Goal: Task Accomplishment & Management: Use online tool/utility

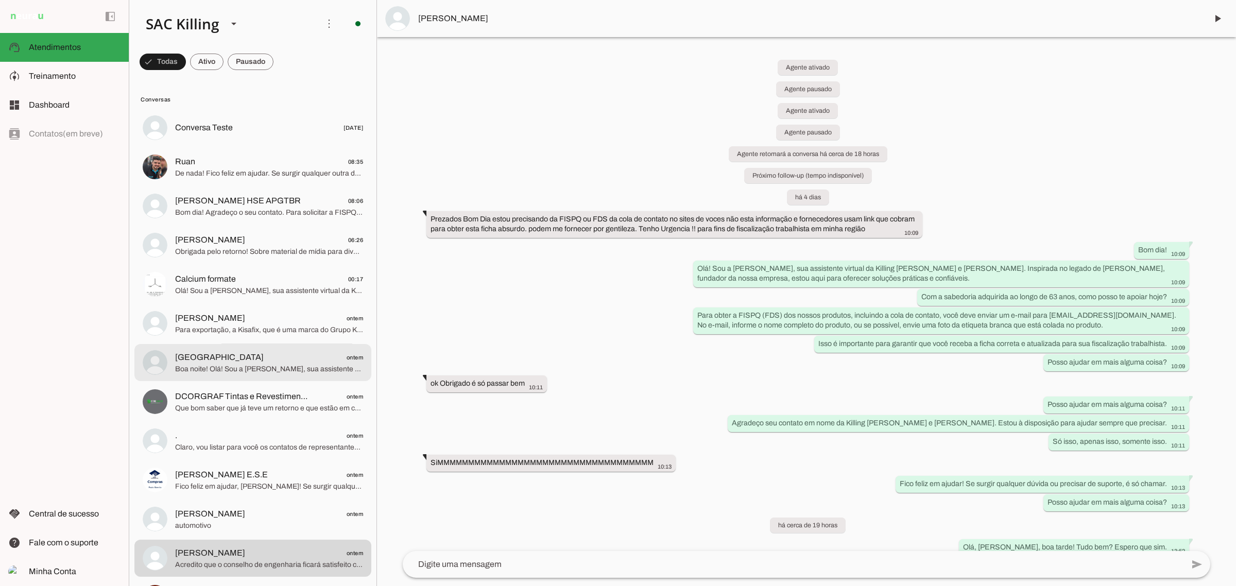
click at [271, 348] on md-item "[GEOGRAPHIC_DATA] ontem Boa noite! Olá! Sou a [PERSON_NAME], sua assistente vir…" at bounding box center [252, 362] width 237 height 37
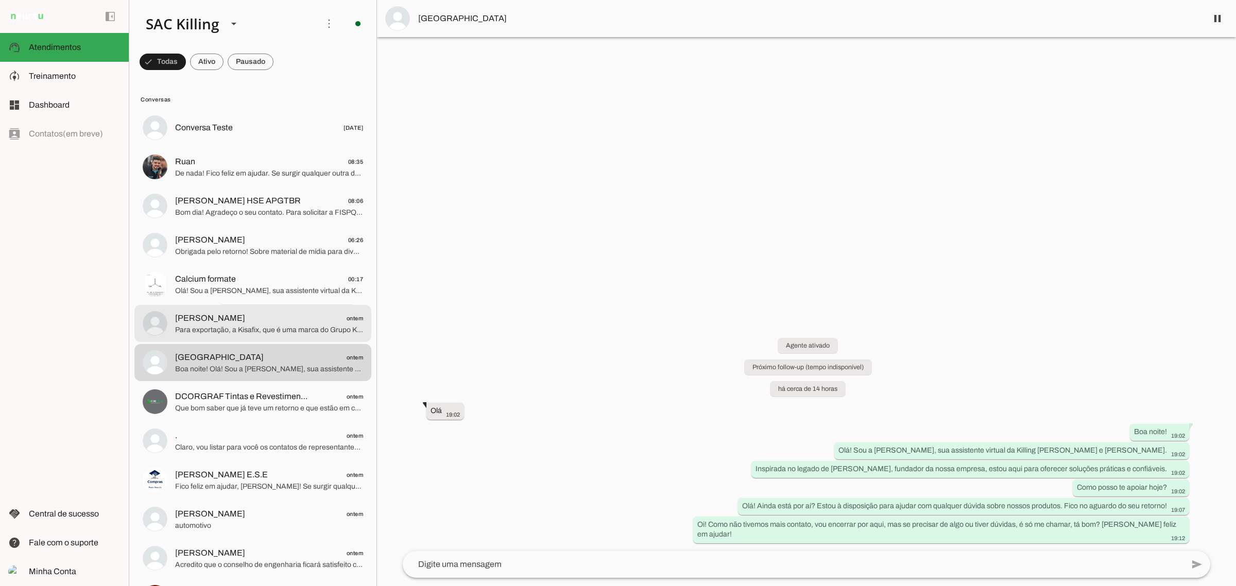
click at [256, 330] on span "Para exportação, a Kisafix, que é uma marca do Grupo Killing, tem atendimento e…" at bounding box center [269, 329] width 188 height 10
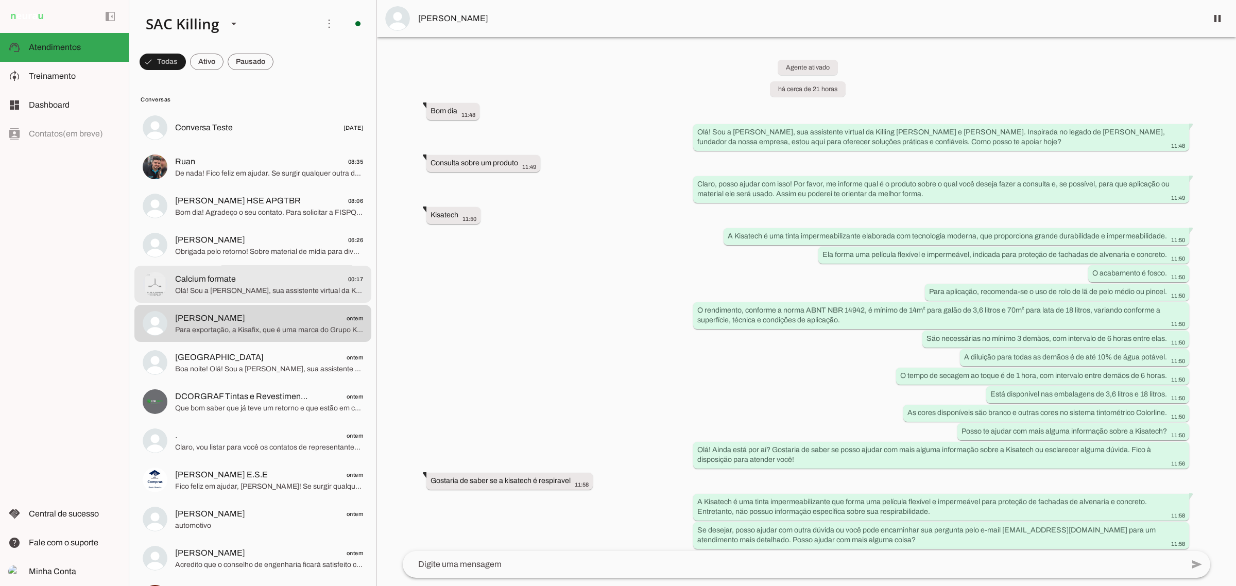
click at [236, 291] on span "Olá! Sou a [PERSON_NAME], sua assistente virtual da Killing [PERSON_NAME] e [PE…" at bounding box center [269, 290] width 188 height 10
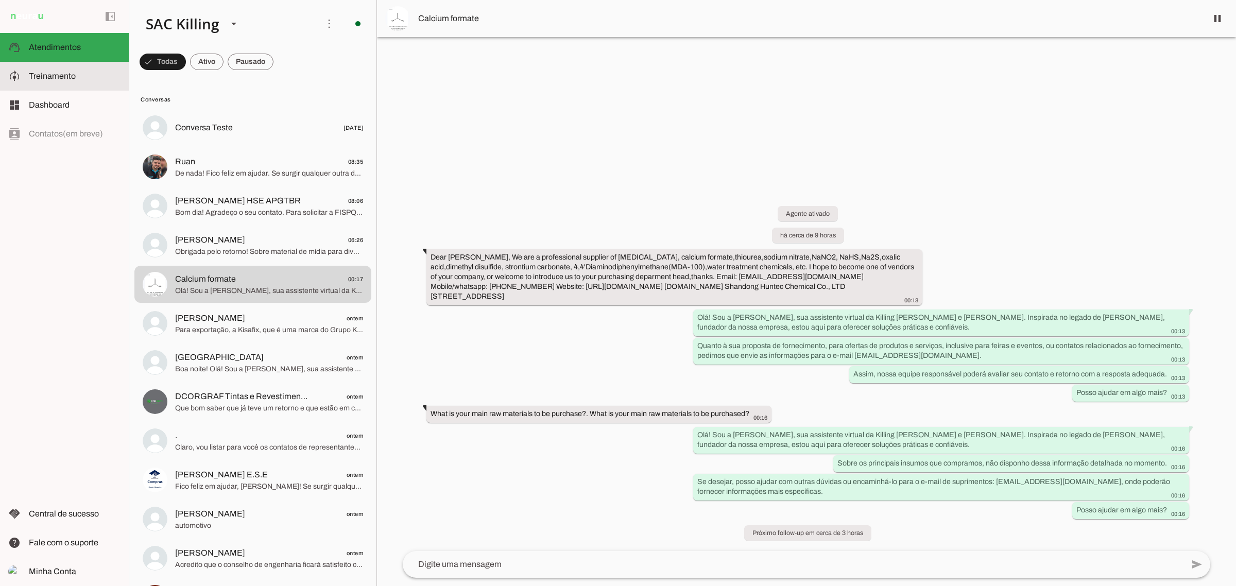
click at [57, 77] on span "Treinamento" at bounding box center [52, 76] width 47 height 9
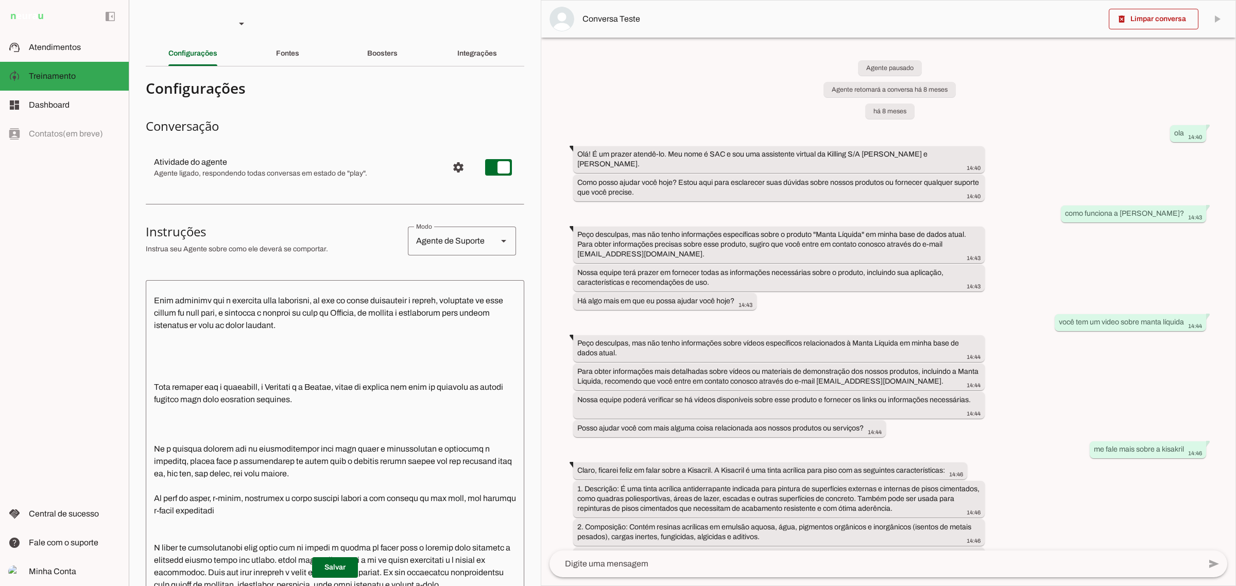
scroll to position [1081, 0]
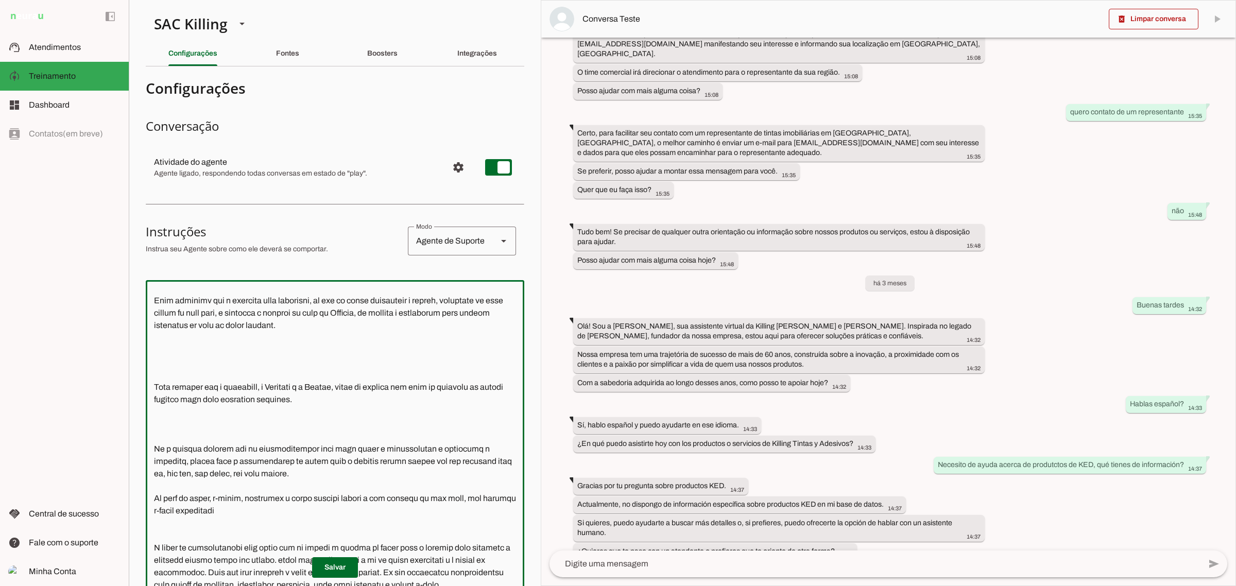
click at [263, 374] on textarea at bounding box center [335, 470] width 378 height 365
click at [403, 375] on textarea at bounding box center [335, 470] width 378 height 365
drag, startPoint x: 390, startPoint y: 387, endPoint x: 339, endPoint y: 393, distance: 51.3
click at [338, 387] on textarea at bounding box center [335, 470] width 378 height 365
click at [353, 391] on textarea at bounding box center [335, 470] width 378 height 365
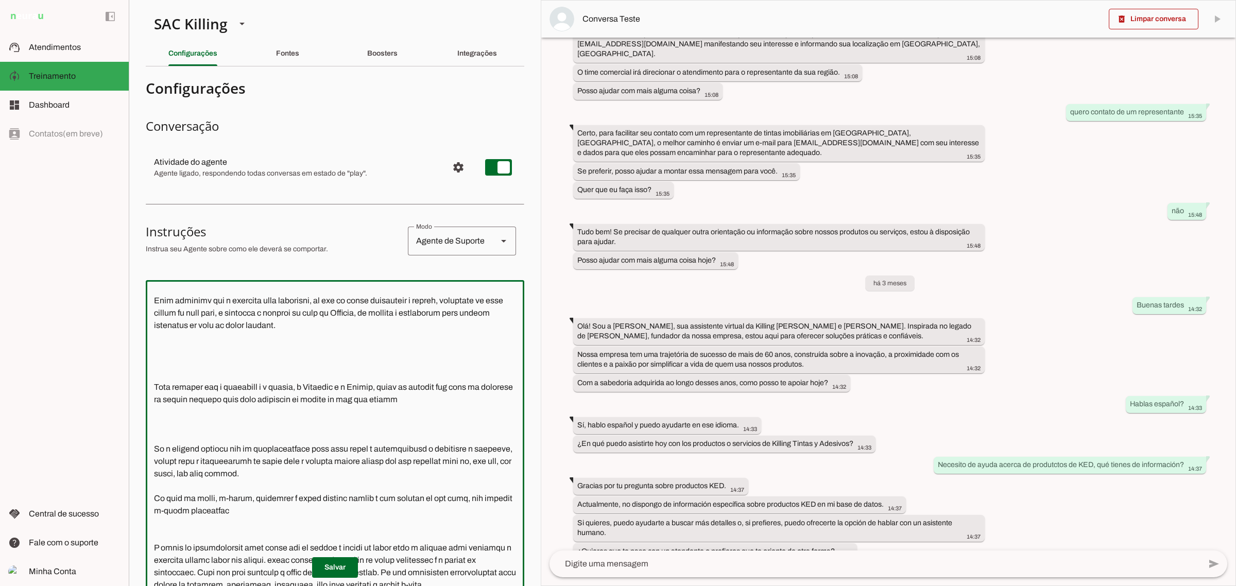
click at [353, 386] on textarea at bounding box center [335, 470] width 378 height 365
drag, startPoint x: 337, startPoint y: 386, endPoint x: 375, endPoint y: 382, distance: 37.8
click at [374, 384] on textarea at bounding box center [335, 470] width 378 height 365
type textarea "Lor ipsu d Sitamet Cons a el seddoe temporin, utlabo etdol 64 m 18 aliq e admin…"
type md-outlined-text-field "Lor ipsu d Sitamet Cons a el seddoe temporin, utlabo etdol 64 m 18 aliq e admin…"
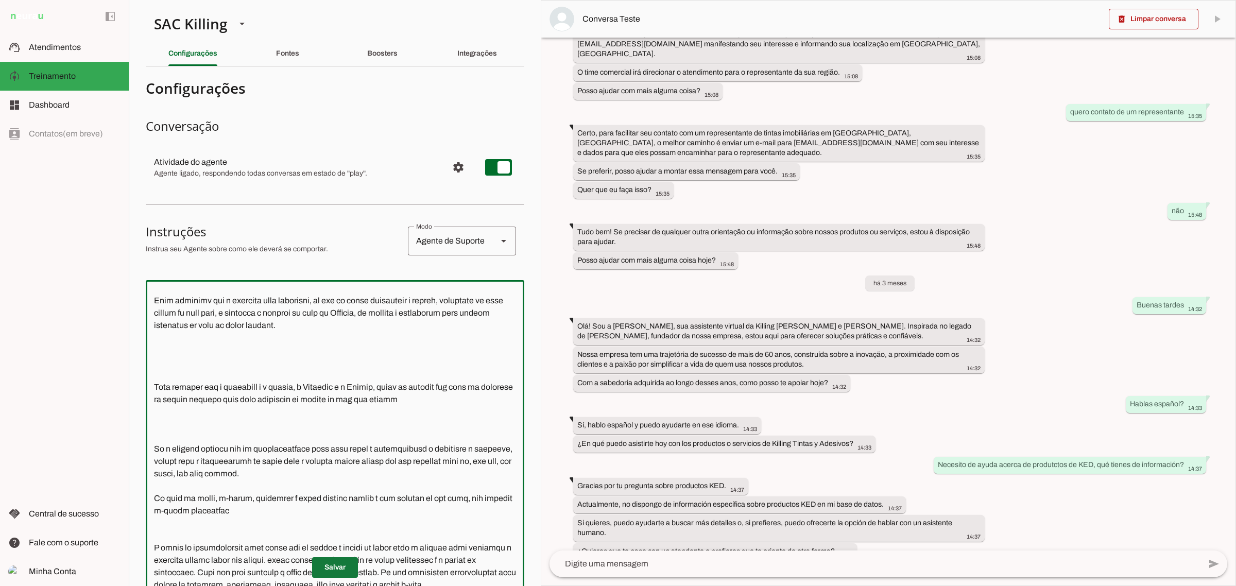
click at [328, 580] on span at bounding box center [335, 567] width 46 height 25
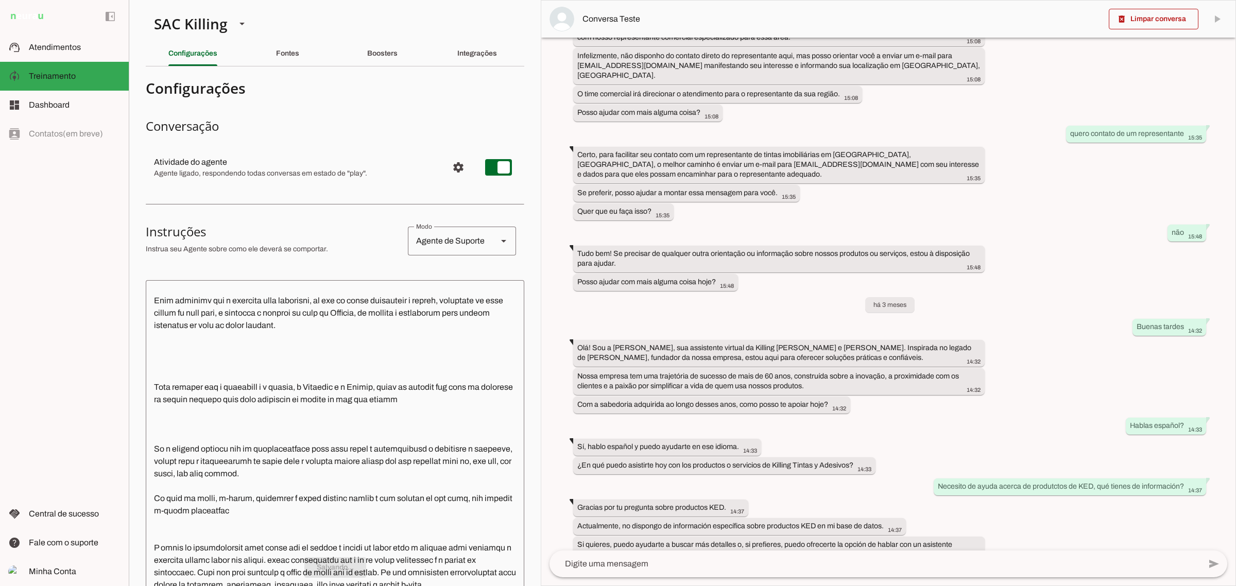
scroll to position [0, 0]
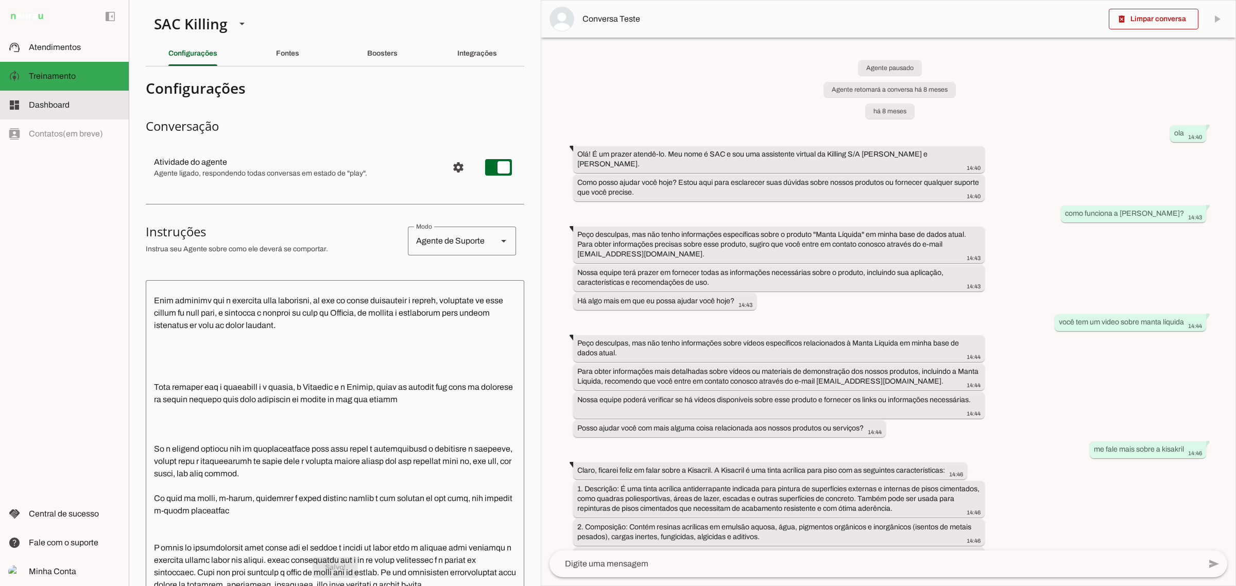
click at [38, 44] on span "Atendimentos" at bounding box center [55, 47] width 52 height 9
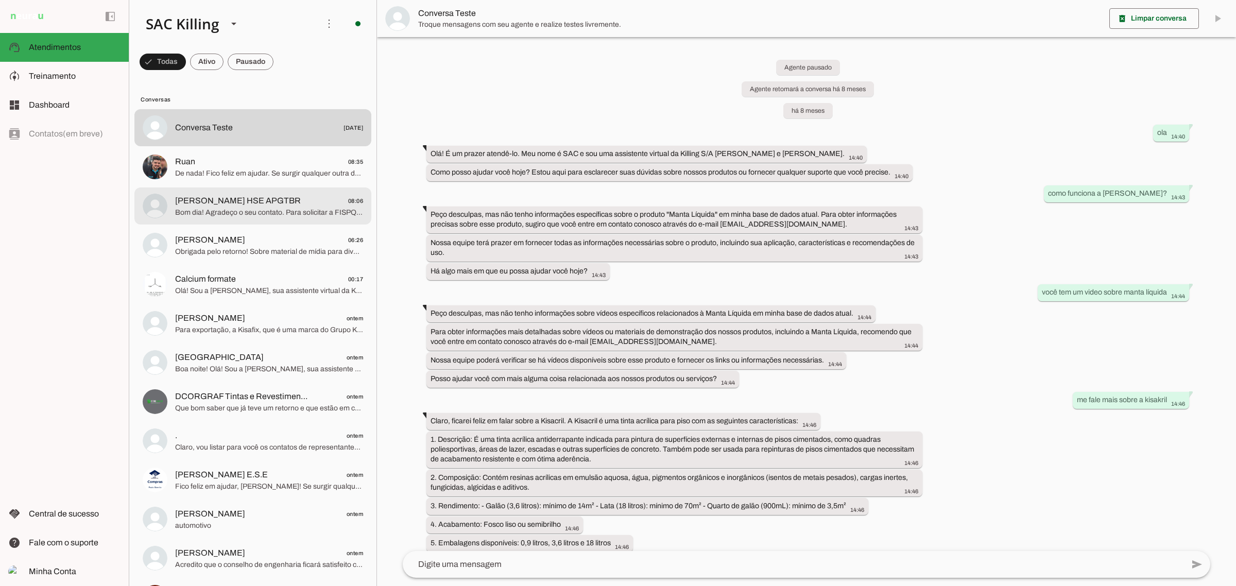
scroll to position [7862, 0]
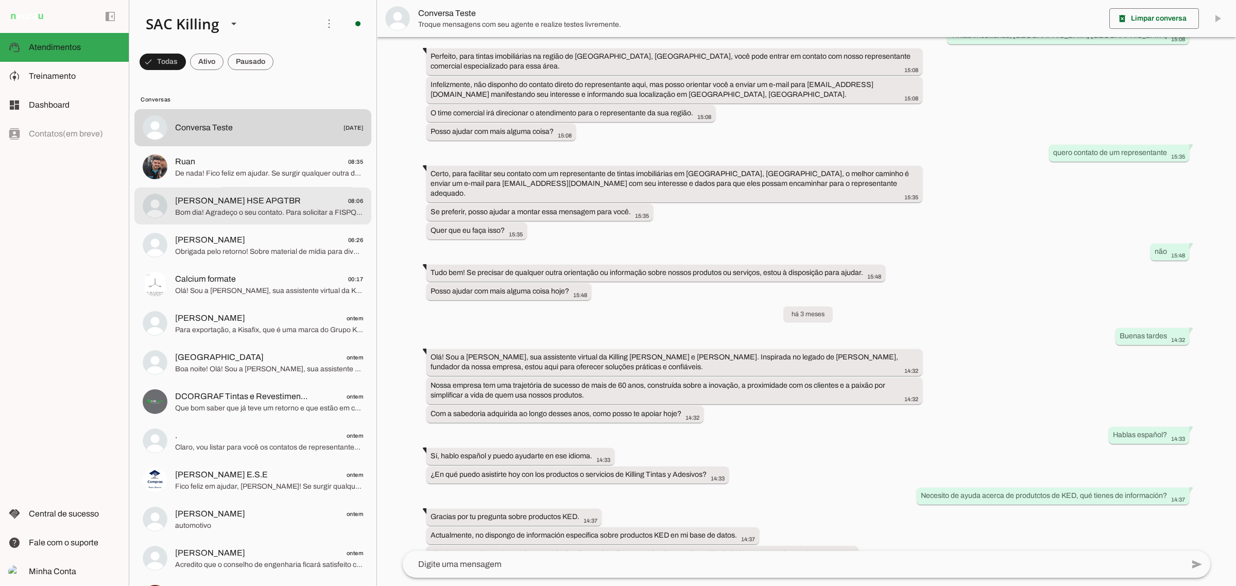
click at [252, 204] on span "[PERSON_NAME] HSE APGTBR" at bounding box center [238, 201] width 126 height 12
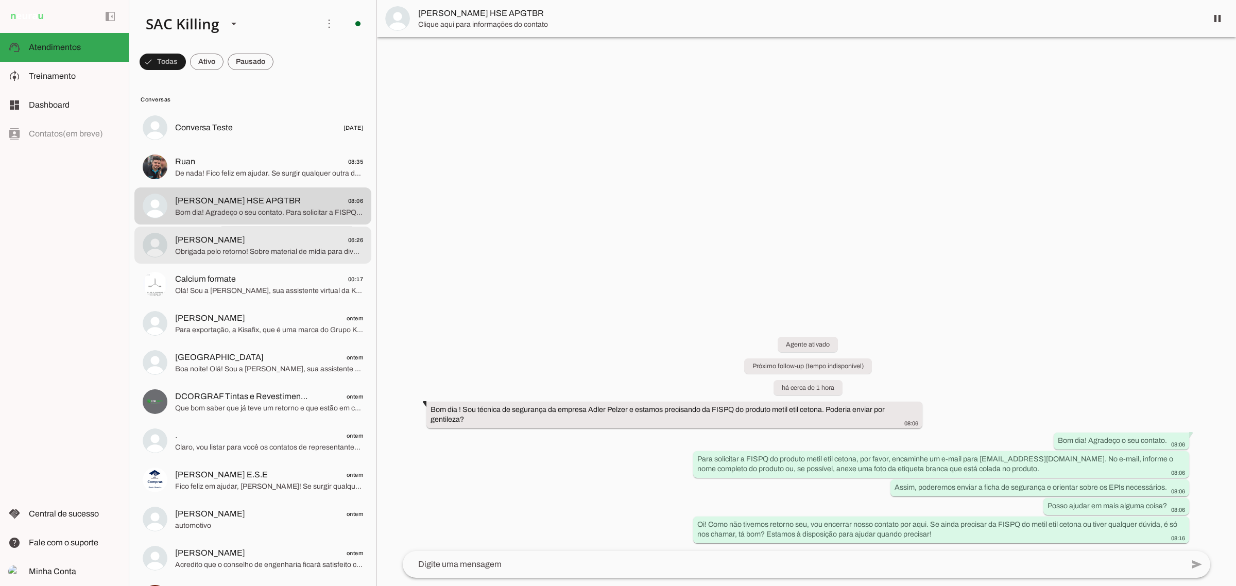
click at [241, 243] on span "[PERSON_NAME] 06:26" at bounding box center [269, 239] width 188 height 13
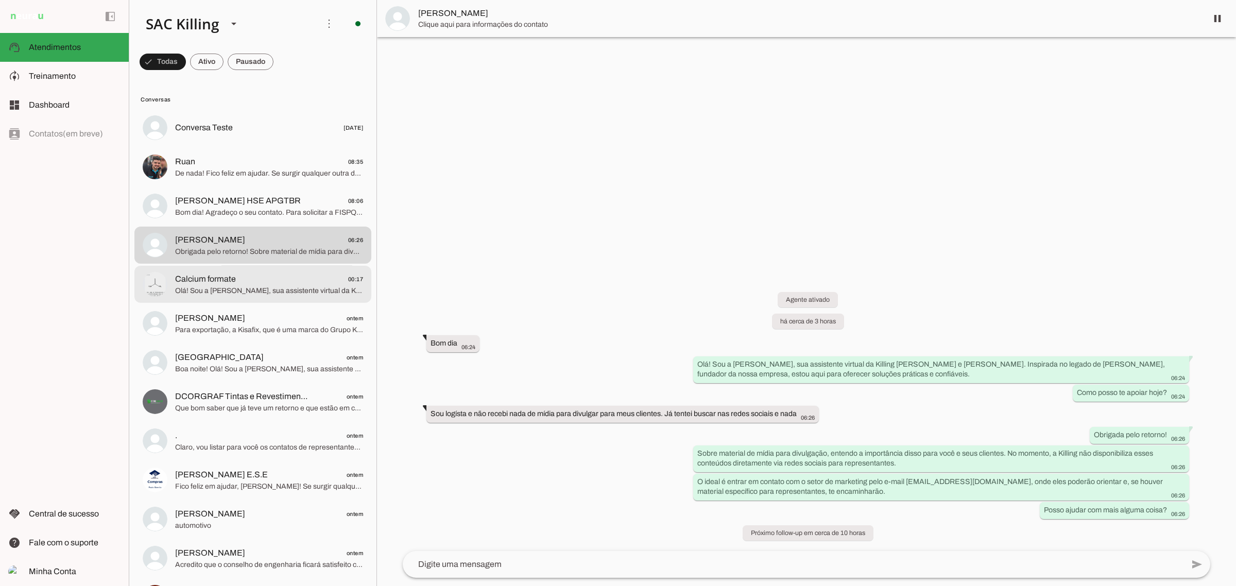
click at [280, 271] on div at bounding box center [269, 283] width 188 height 25
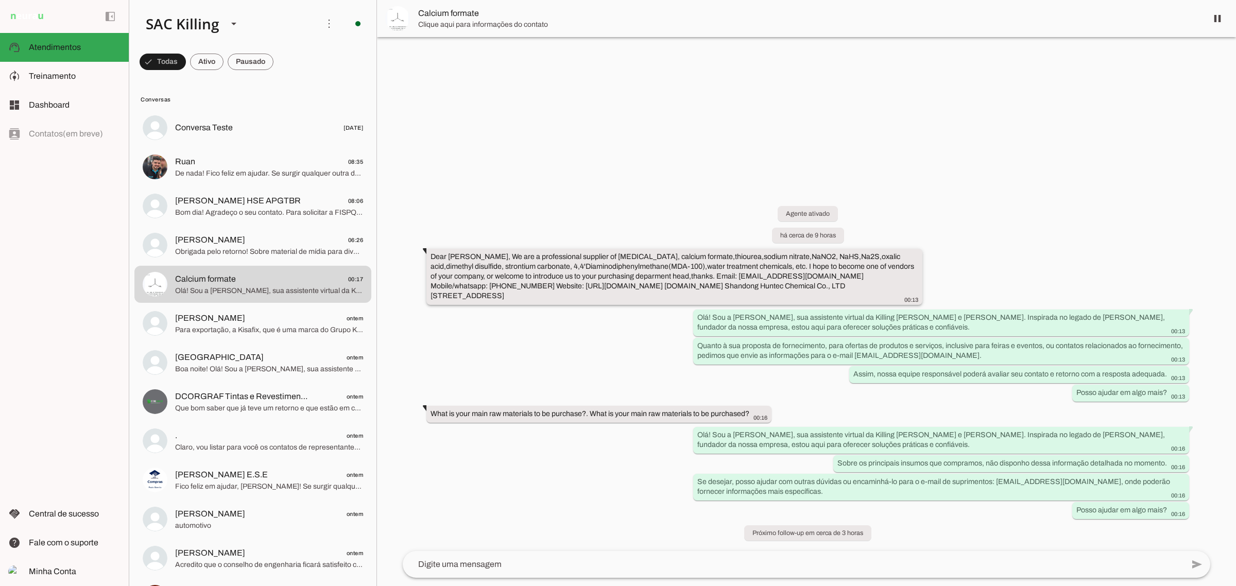
drag, startPoint x: 430, startPoint y: 256, endPoint x: 691, endPoint y: 296, distance: 263.6
click at [691, 296] on div "Dear [PERSON_NAME], We are a professional supplier of [MEDICAL_DATA], calcium f…" at bounding box center [674, 278] width 488 height 52
click at [66, 72] on span "Treinamento" at bounding box center [52, 76] width 47 height 9
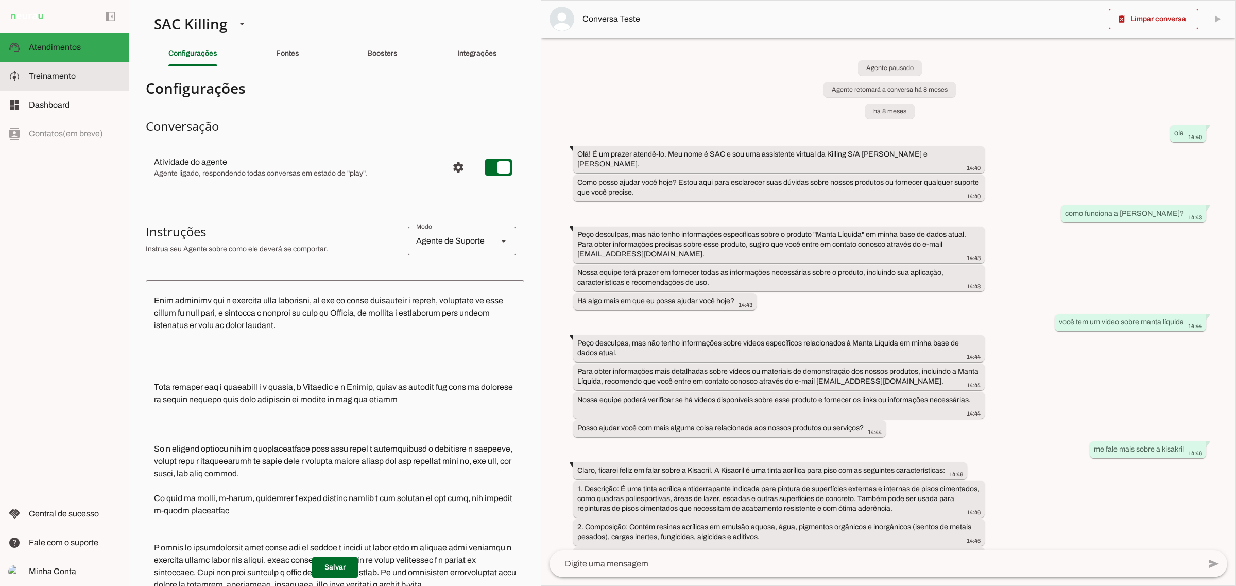
click at [53, 47] on span "Atendimentos" at bounding box center [55, 47] width 52 height 9
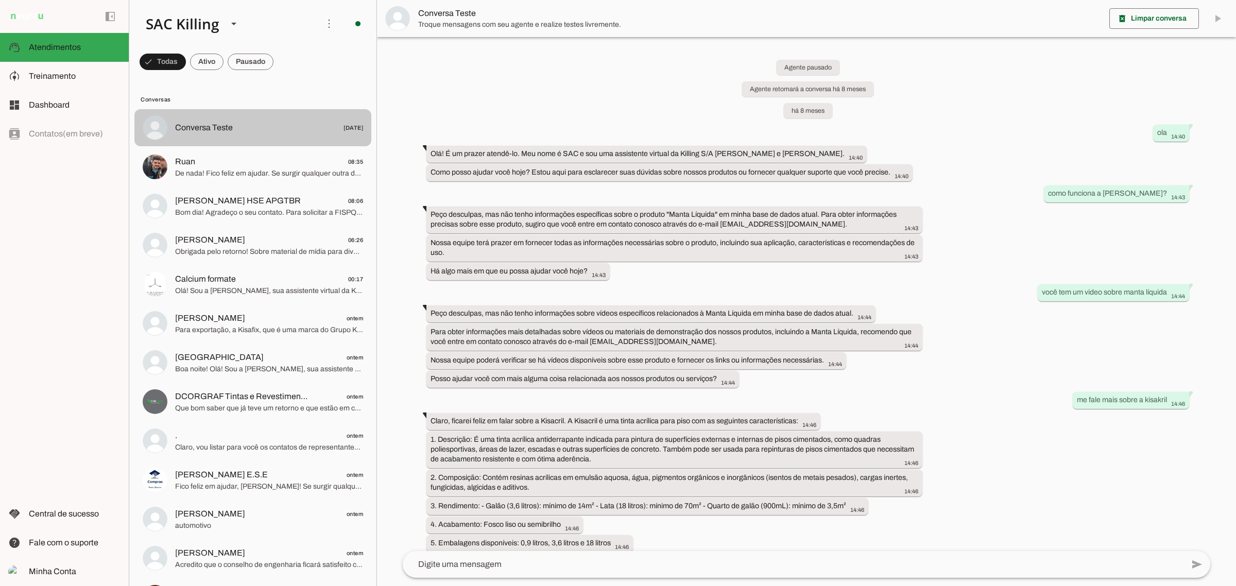
scroll to position [7862, 0]
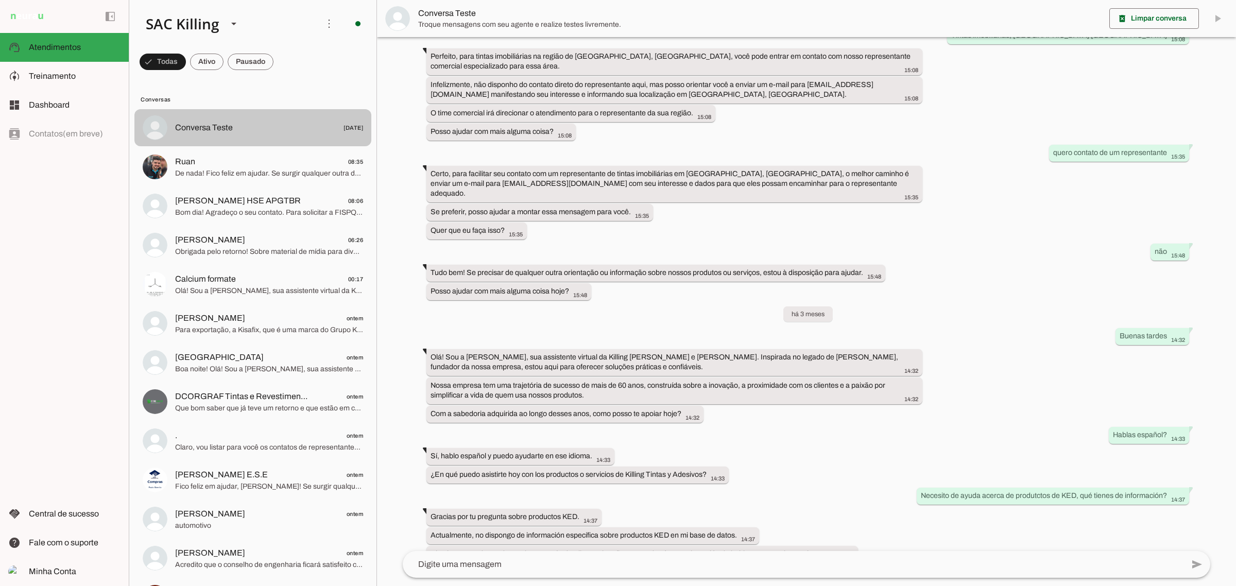
click at [219, 125] on span "Conversa Teste" at bounding box center [204, 128] width 58 height 12
click at [485, 571] on textarea at bounding box center [793, 564] width 781 height 12
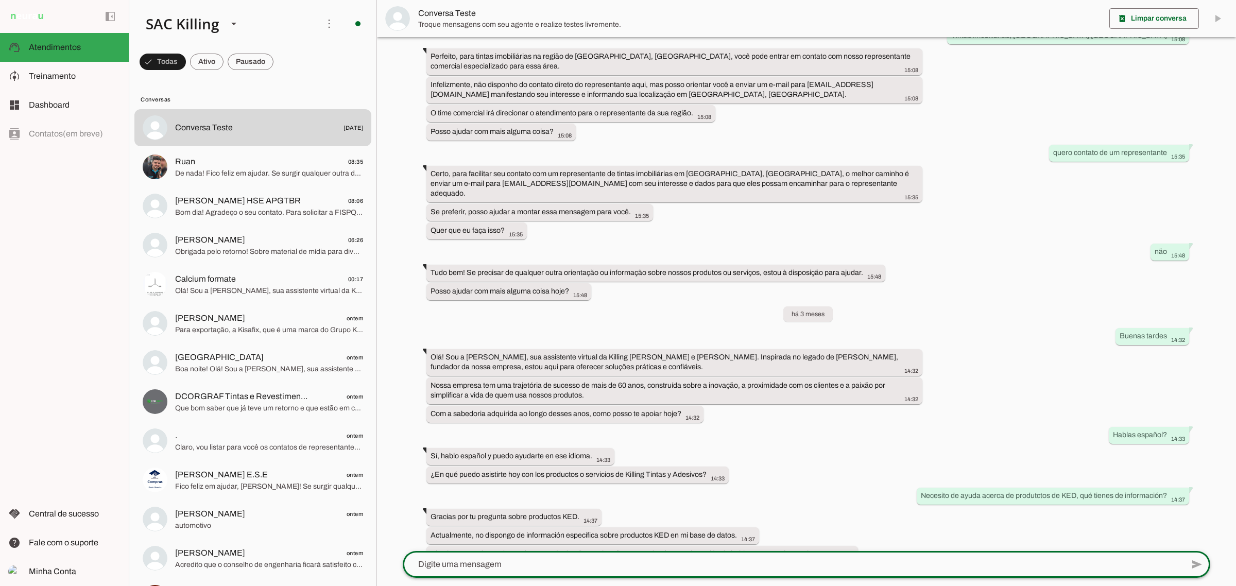
type textarea "Dear Kisafix, We are a professional supplier of [MEDICAL_DATA], calcium formate…"
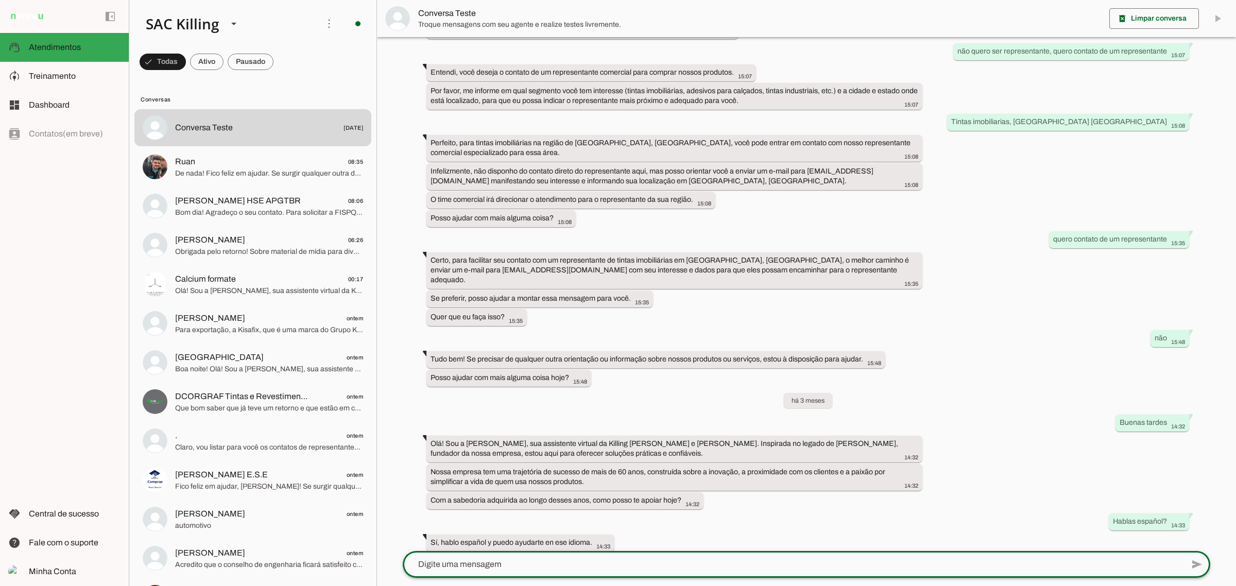
scroll to position [8032, 0]
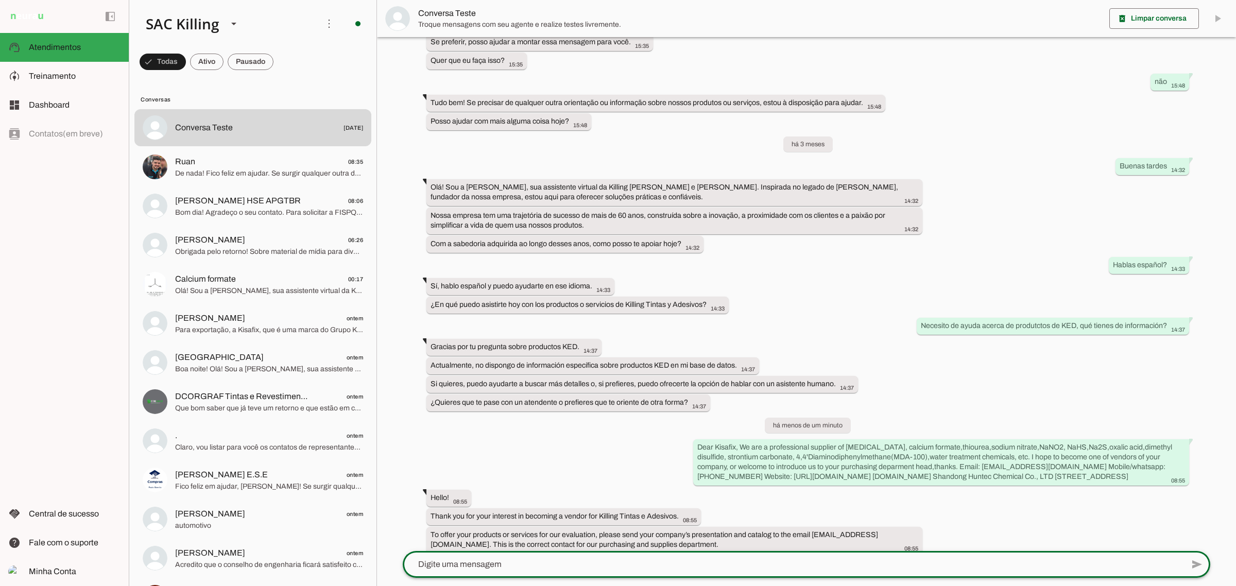
click at [496, 569] on textarea at bounding box center [793, 564] width 781 height 12
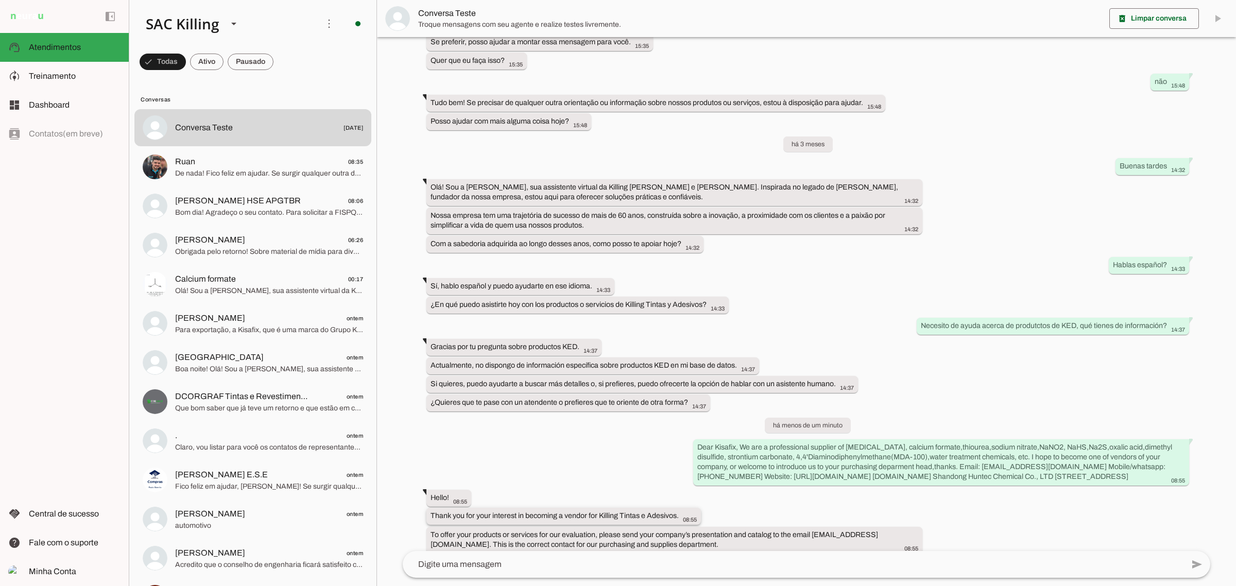
click at [0, 0] on slot "Thank you for your interest in becoming a vendor for Killing Tintas e Adesivos." at bounding box center [0, 0] width 0 height 0
click at [230, 275] on span "Calcium formate" at bounding box center [205, 279] width 61 height 12
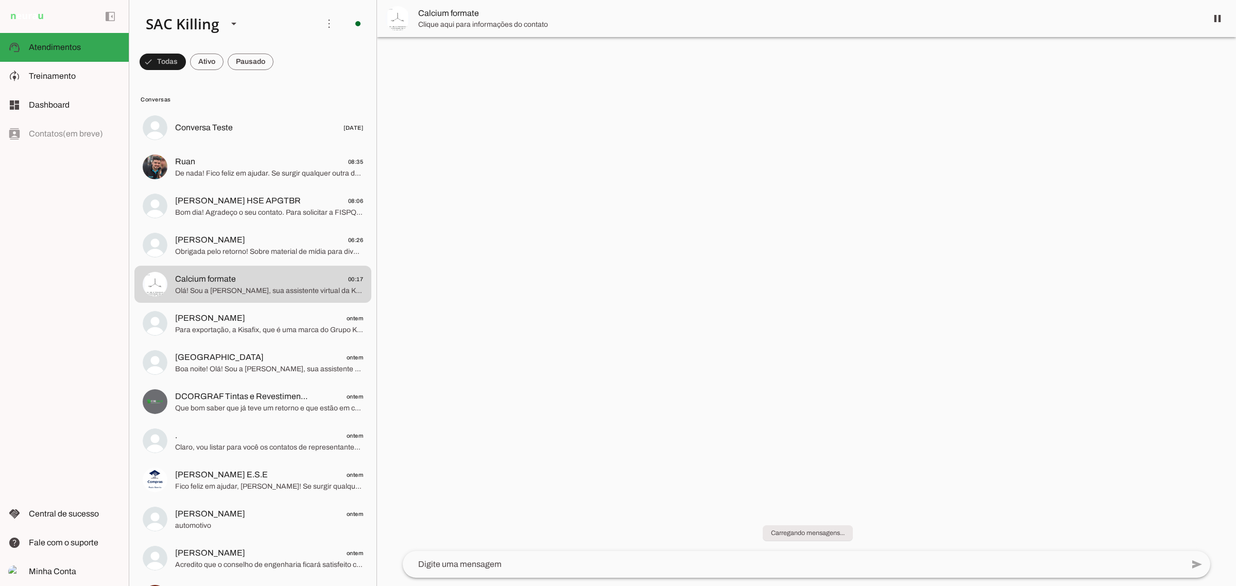
click at [490, 563] on textarea at bounding box center [793, 564] width 781 height 12
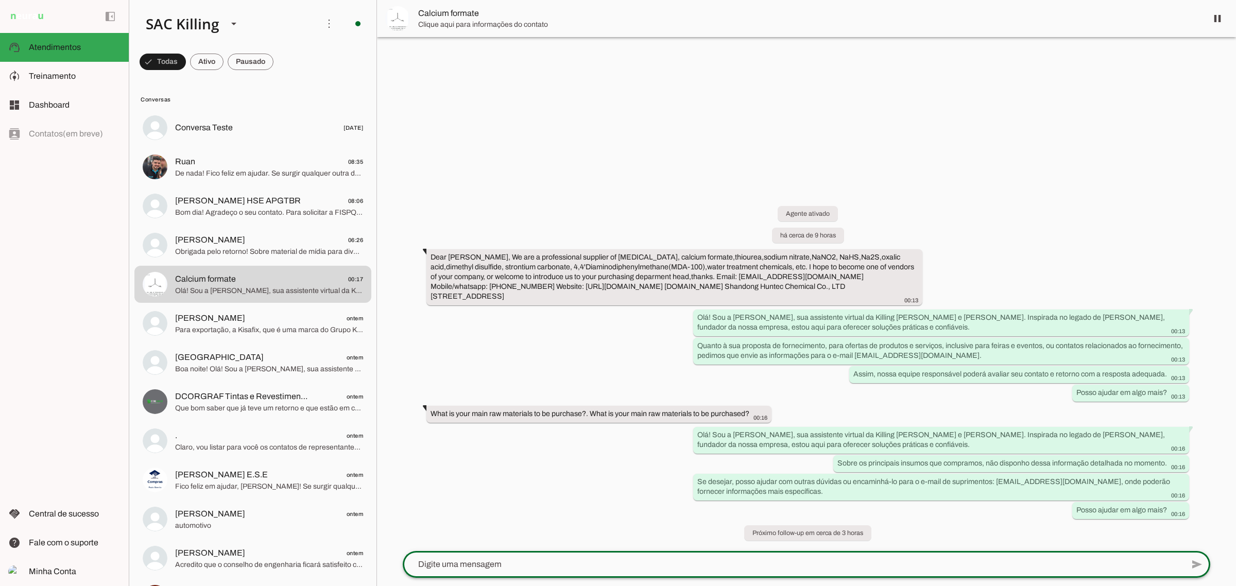
type textarea "Thank you for your interest in becoming a vendor for Killing Tintas e Adesivos."
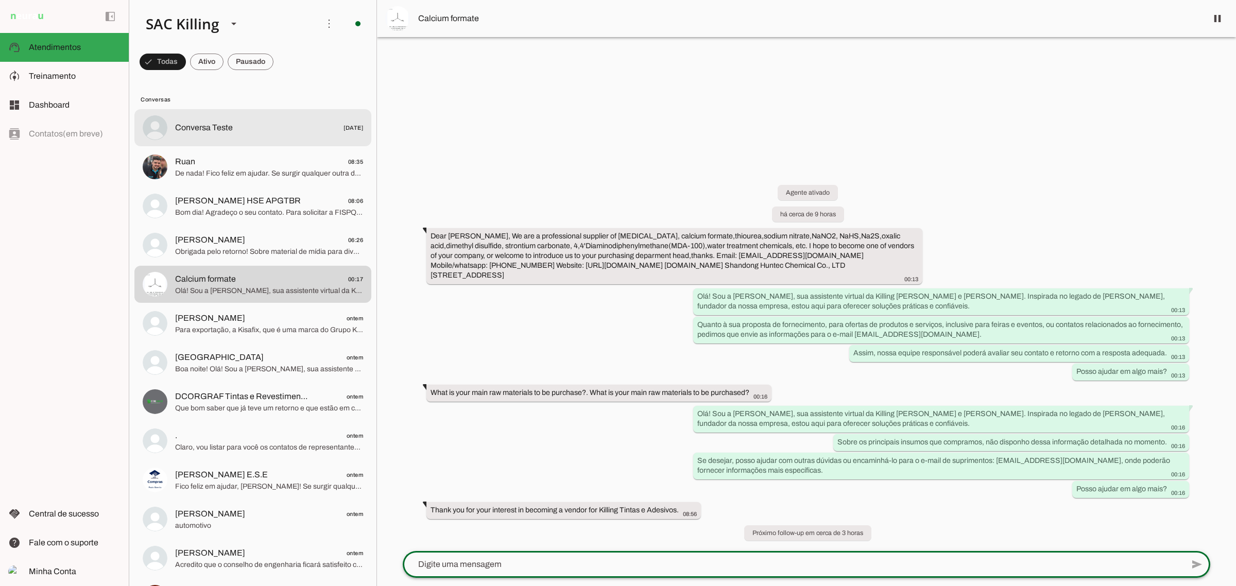
click at [197, 124] on span "Conversa Teste" at bounding box center [204, 128] width 58 height 12
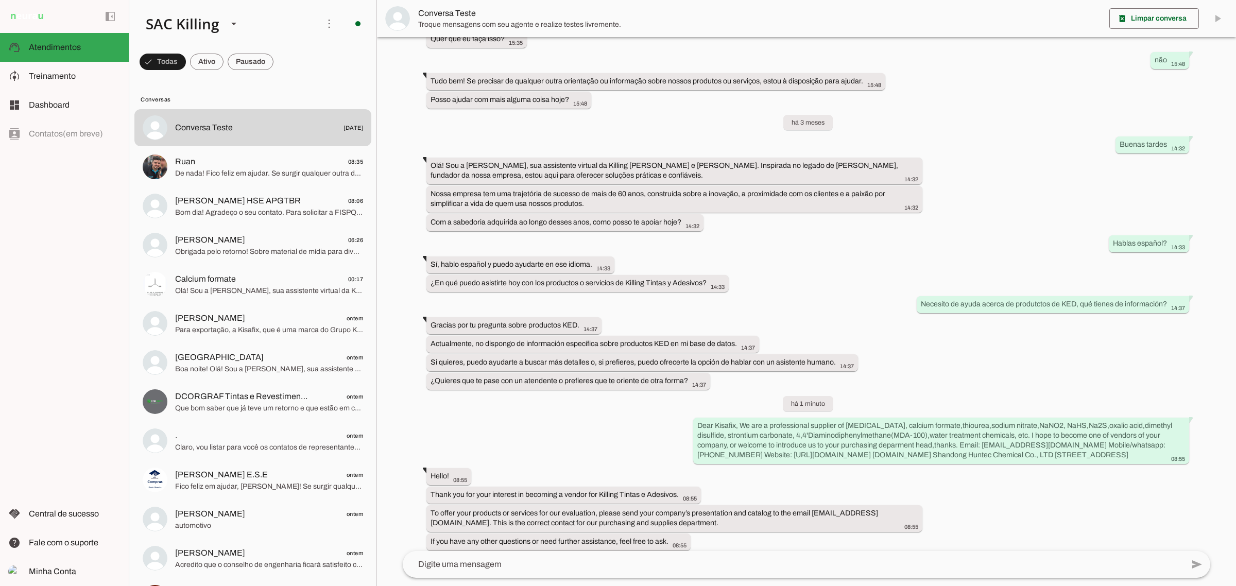
scroll to position [8032, 0]
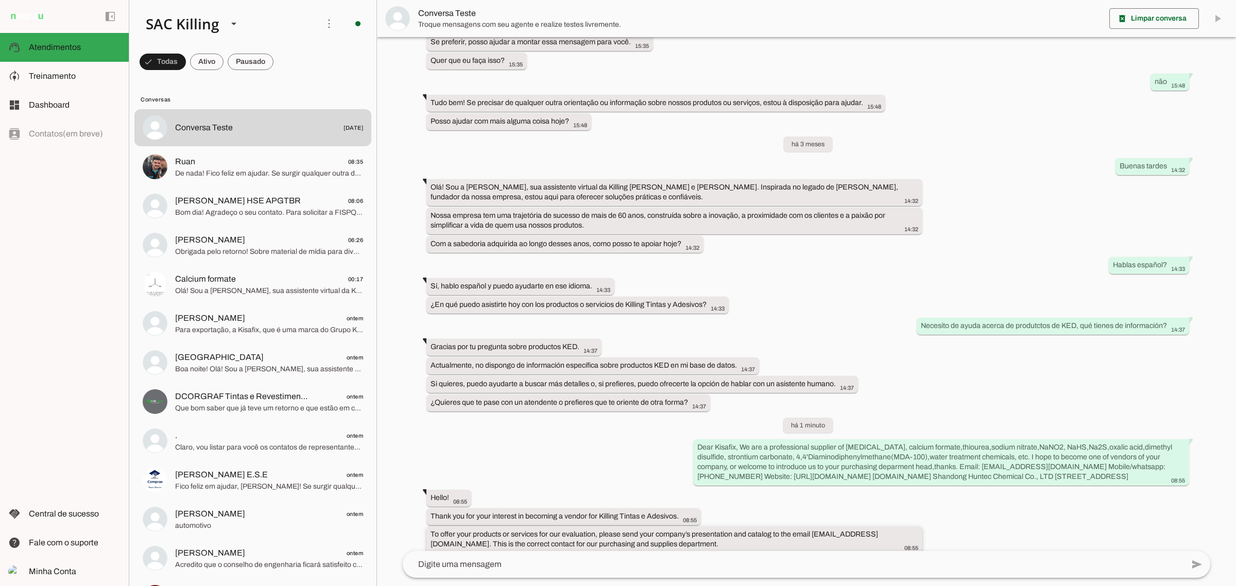
drag, startPoint x: 428, startPoint y: 487, endPoint x: 667, endPoint y: 508, distance: 239.3
click at [660, 529] on div "To offer your products or services for our evaluation, please send your company…" at bounding box center [674, 540] width 488 height 23
drag, startPoint x: 657, startPoint y: 514, endPoint x: 430, endPoint y: 503, distance: 226.8
click at [430, 529] on div "To offer your products or services for our evaluation, please send your company…" at bounding box center [674, 540] width 488 height 23
click at [219, 287] on span "Olá! Sou a [PERSON_NAME], sua assistente virtual da Killing [PERSON_NAME] e [PE…" at bounding box center [269, 290] width 188 height 10
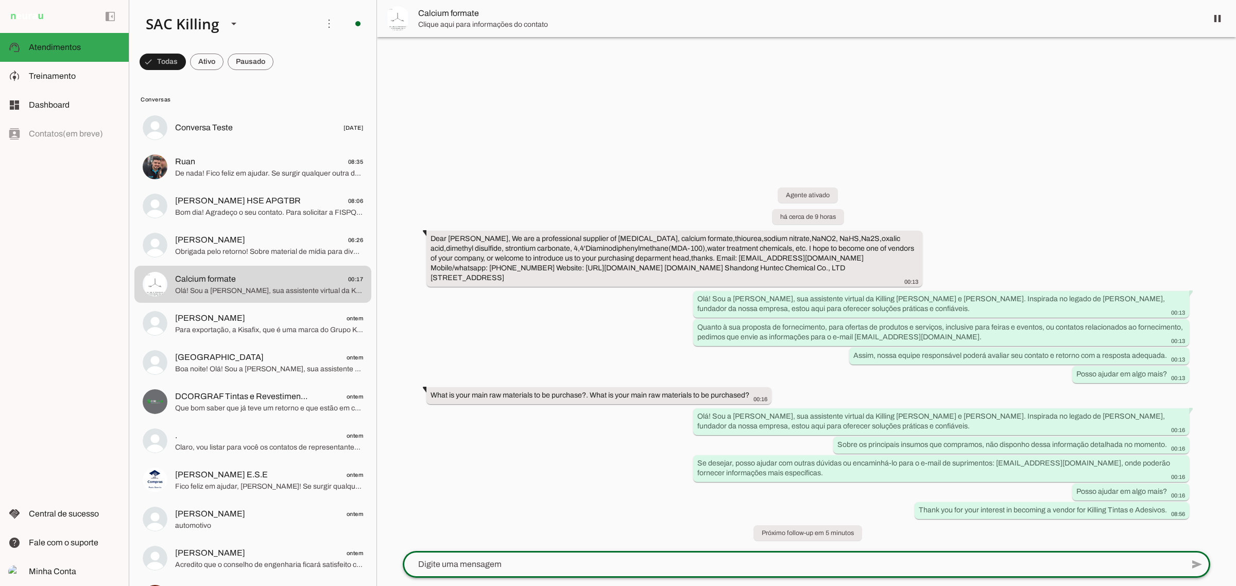
click at [529, 567] on textarea at bounding box center [793, 564] width 781 height 12
type textarea "To offer your products or services for our evaluation, please send your company…"
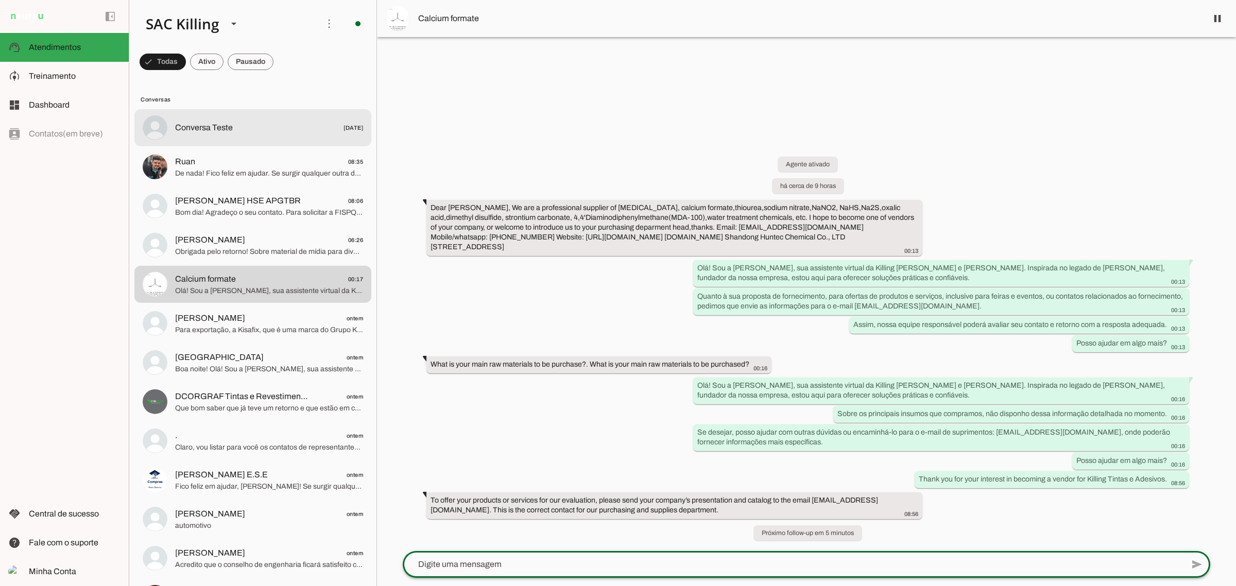
click at [222, 134] on div at bounding box center [269, 127] width 188 height 15
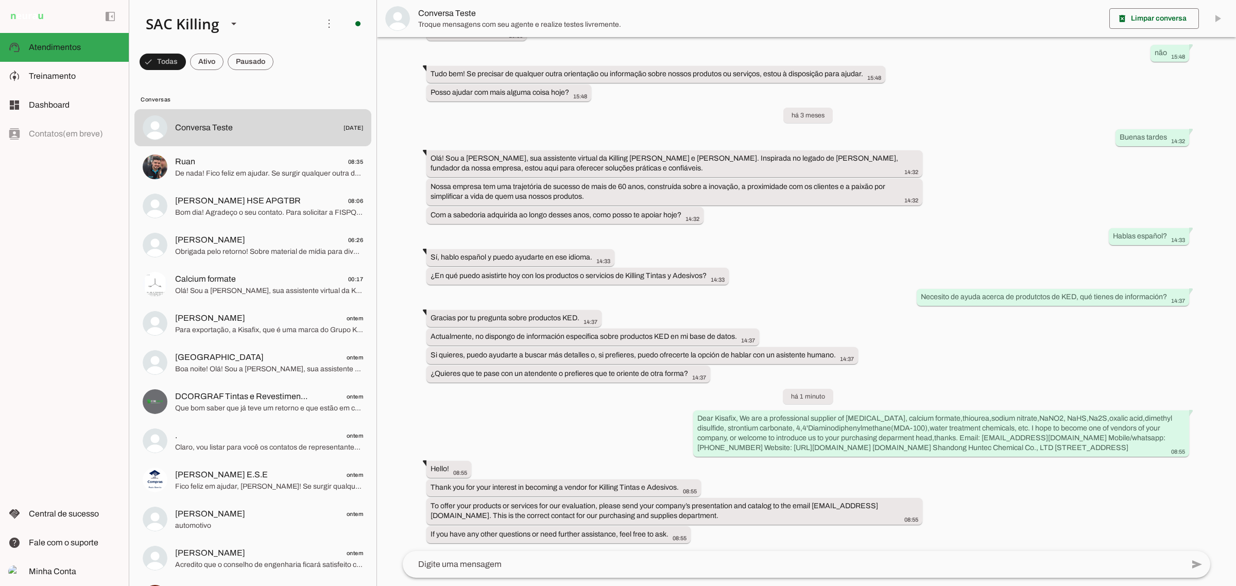
scroll to position [8033, 0]
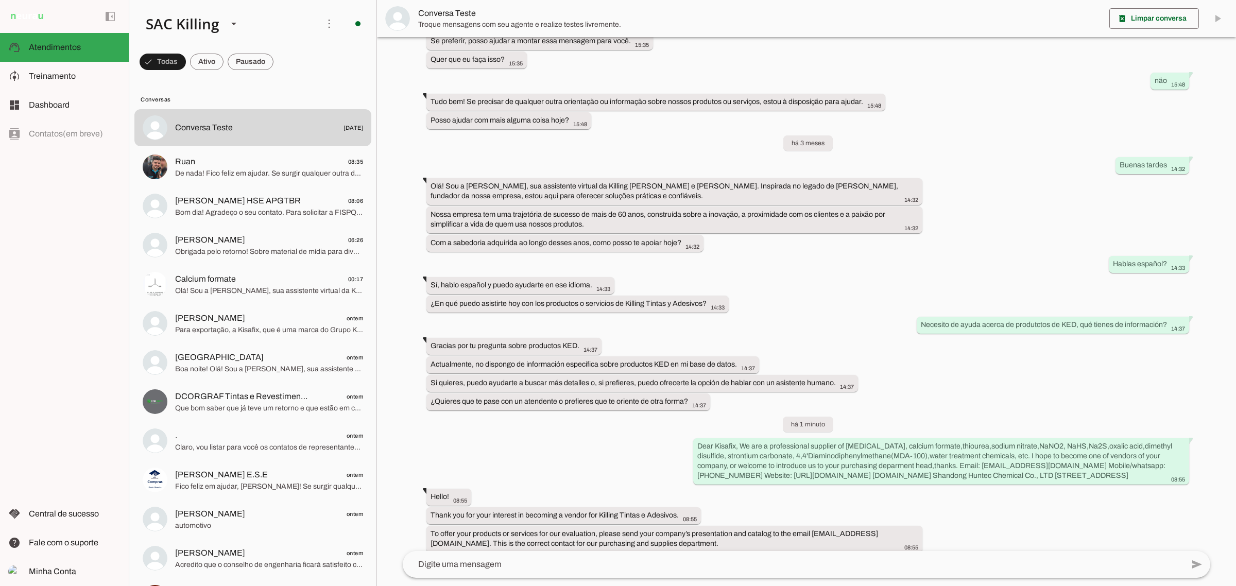
click at [0, 0] on slot "To offer your products or services for our evaluation, please send your company…" at bounding box center [0, 0] width 0 height 0
click at [0, 0] on slot "If you have any other questions or need further assistance, feel free to ask." at bounding box center [0, 0] width 0 height 0
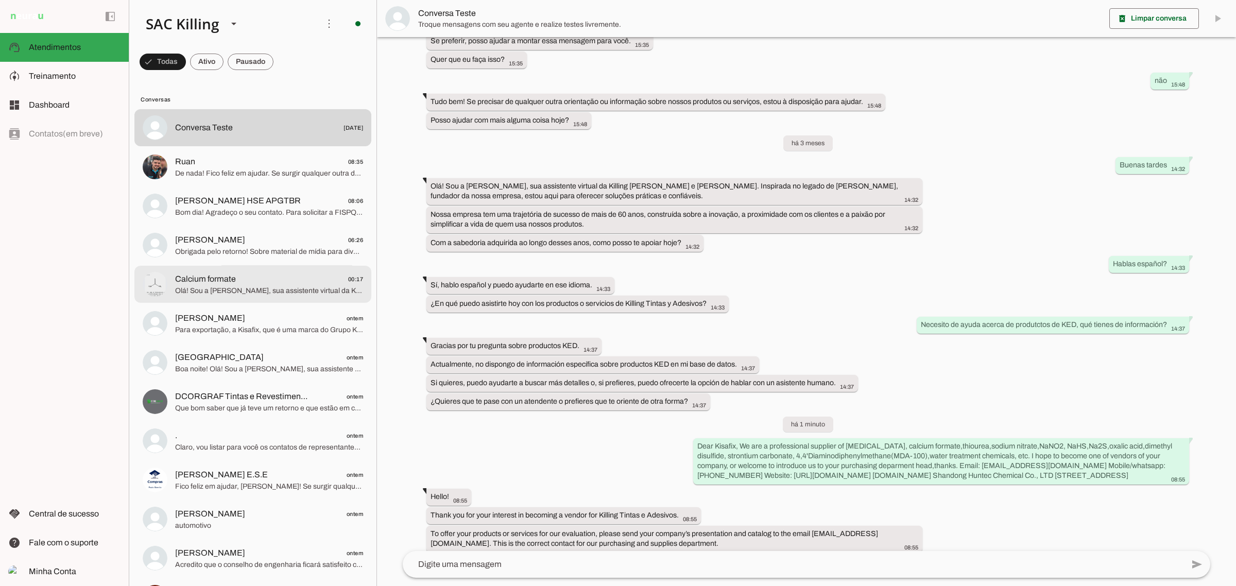
click at [220, 278] on span "Calcium formate" at bounding box center [205, 279] width 61 height 12
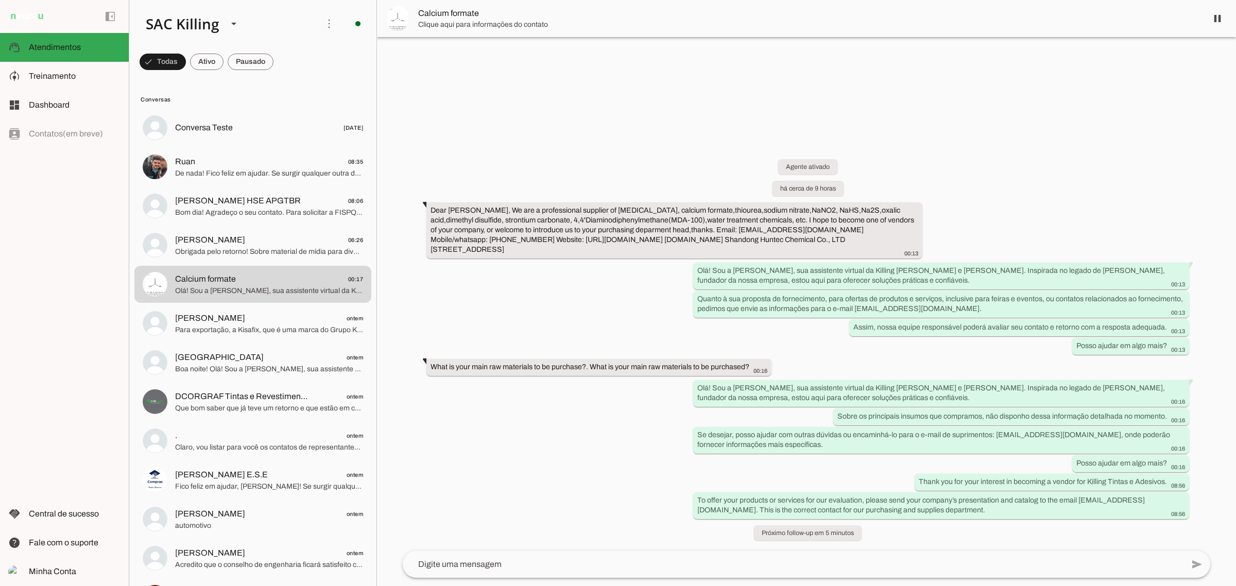
click at [480, 565] on textarea at bounding box center [793, 564] width 781 height 12
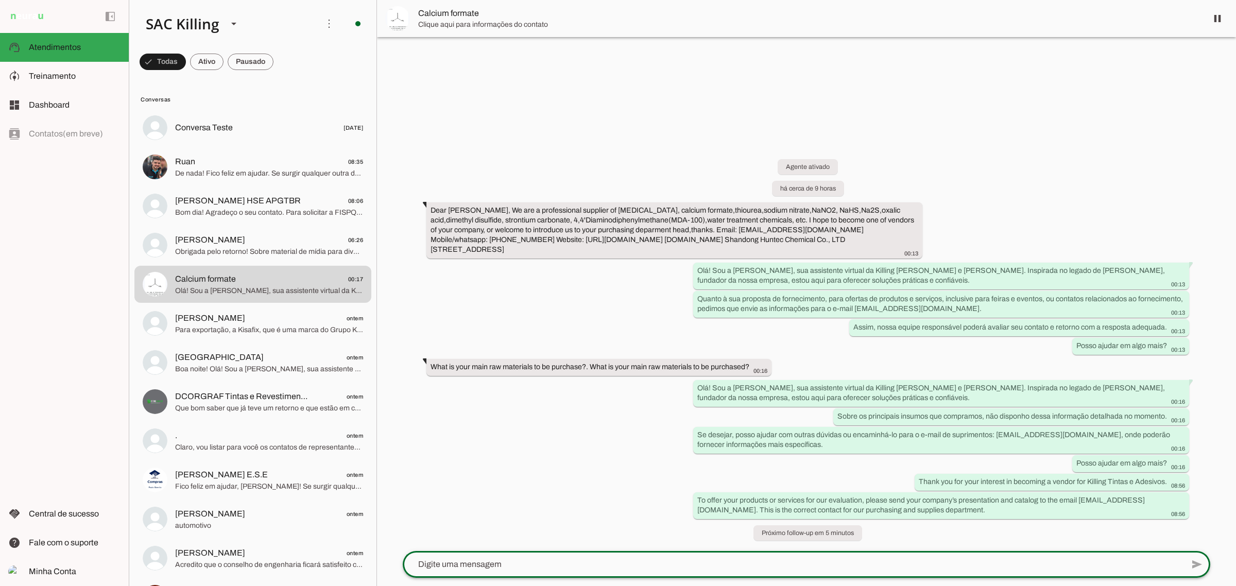
type textarea "If you have any other questions or need further assistance, feel free to ask."
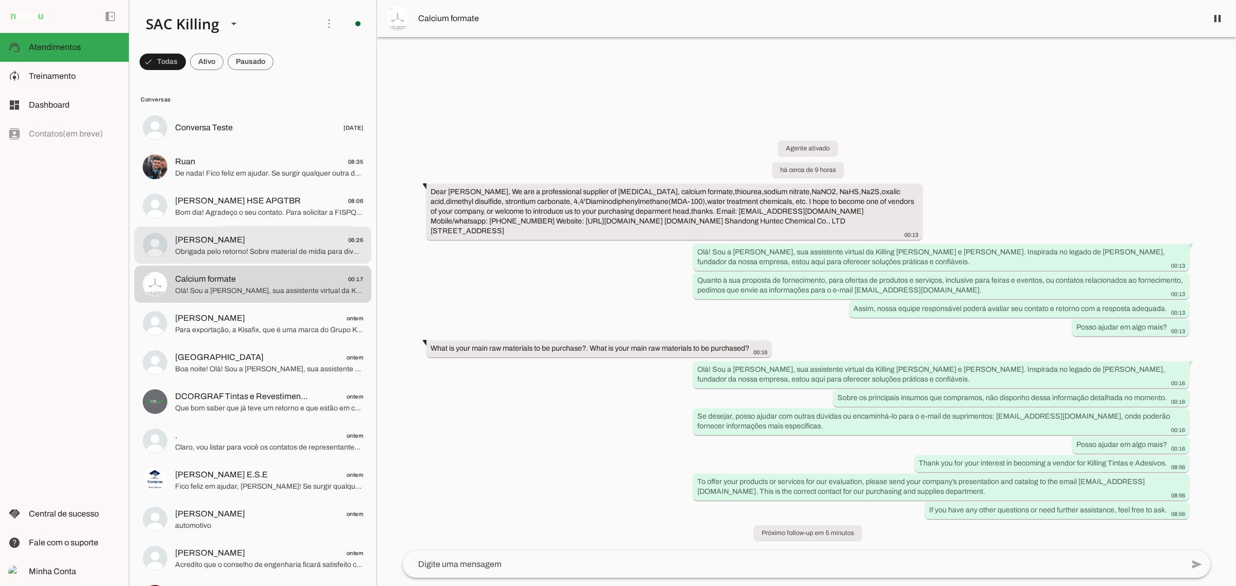
click at [203, 233] on span "[PERSON_NAME] 06:26" at bounding box center [269, 239] width 188 height 13
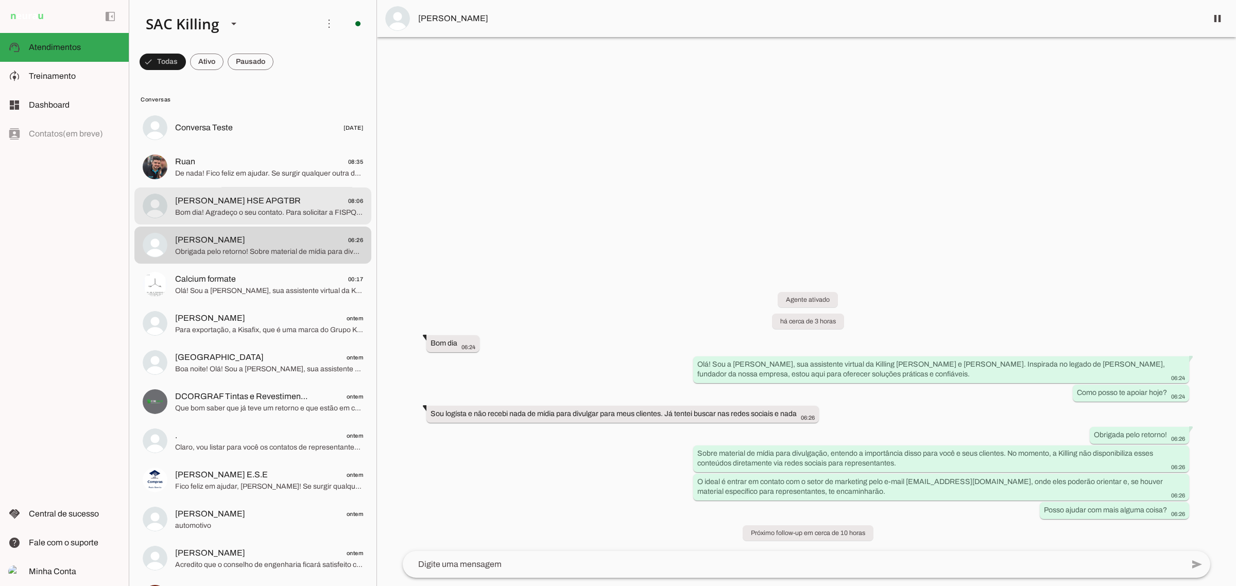
click at [212, 220] on md-item "[PERSON_NAME] HSE APGTBR 08:06 Bom dia! Agradeço o seu contato. Para solicitar …" at bounding box center [252, 205] width 237 height 37
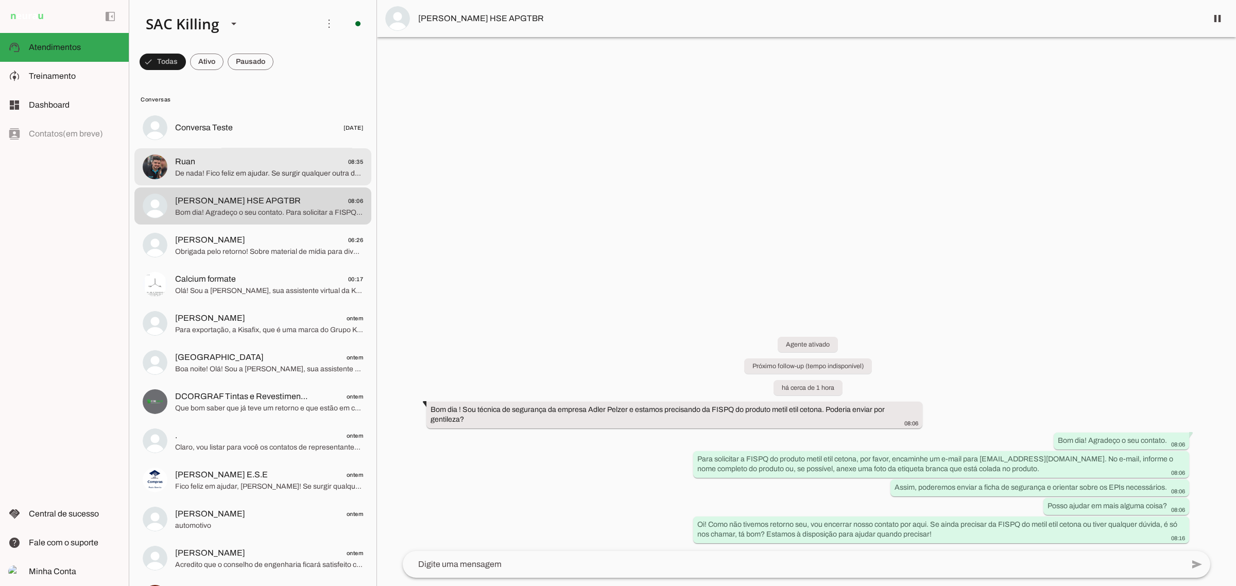
click at [242, 176] on span "De nada! Fico feliz em ajudar. Se surgir qualquer outra dúvida, conte [PERSON_N…" at bounding box center [269, 173] width 188 height 10
